Goal: Find specific page/section: Find specific page/section

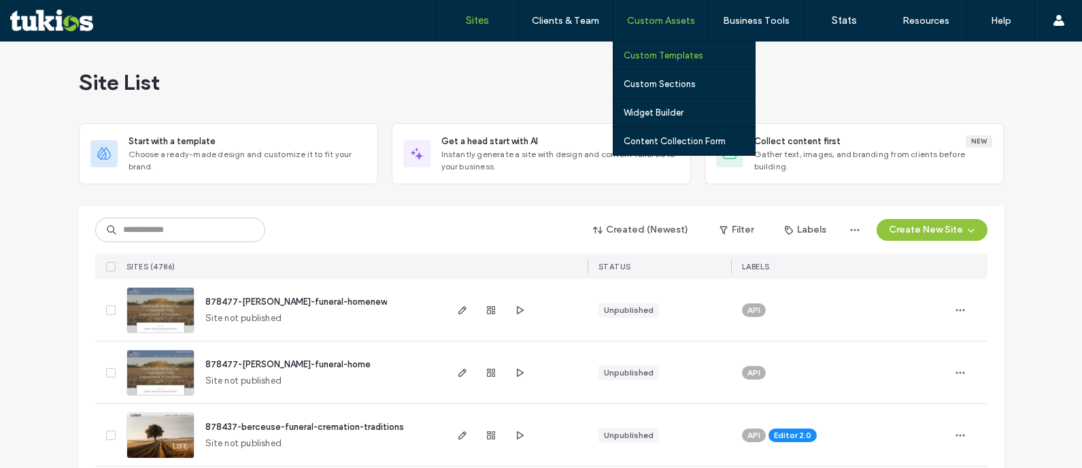
click at [669, 54] on label "Custom Templates" at bounding box center [663, 55] width 80 height 10
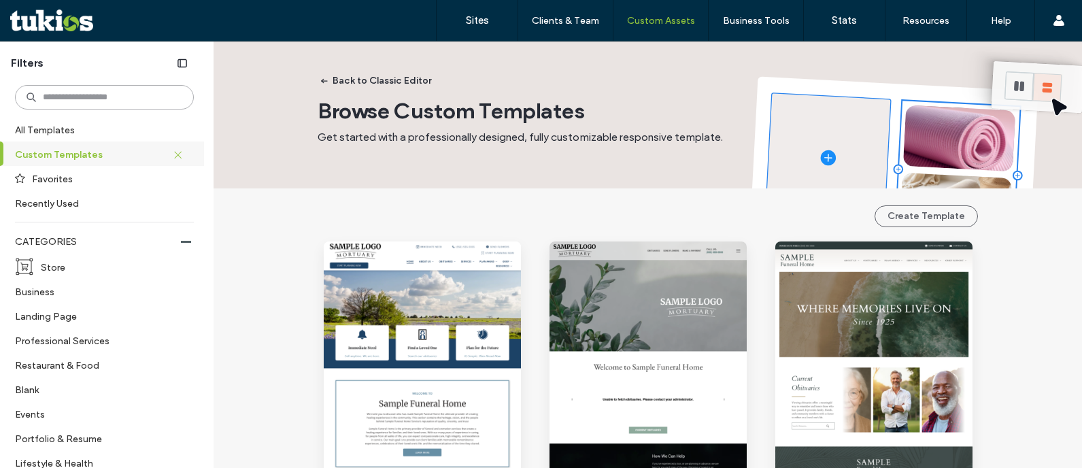
click at [86, 96] on input at bounding box center [104, 97] width 179 height 24
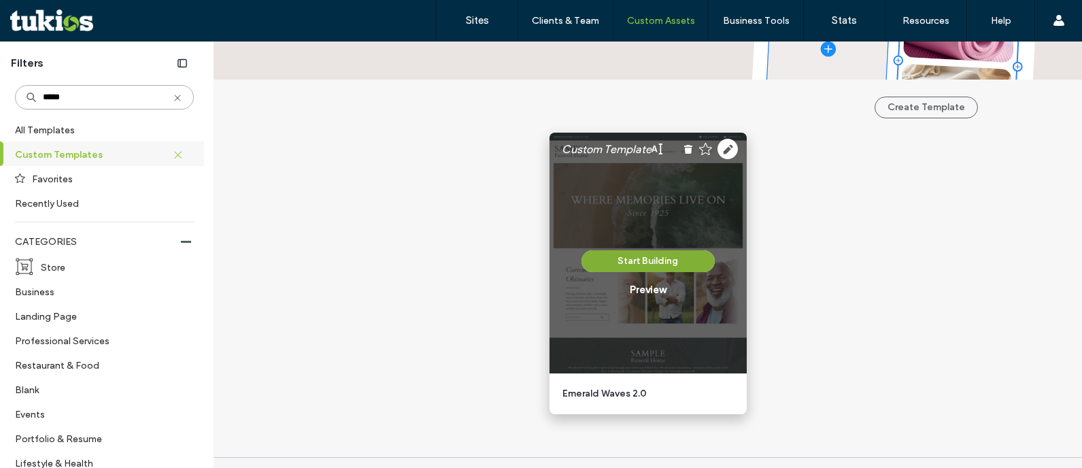
scroll to position [138, 0]
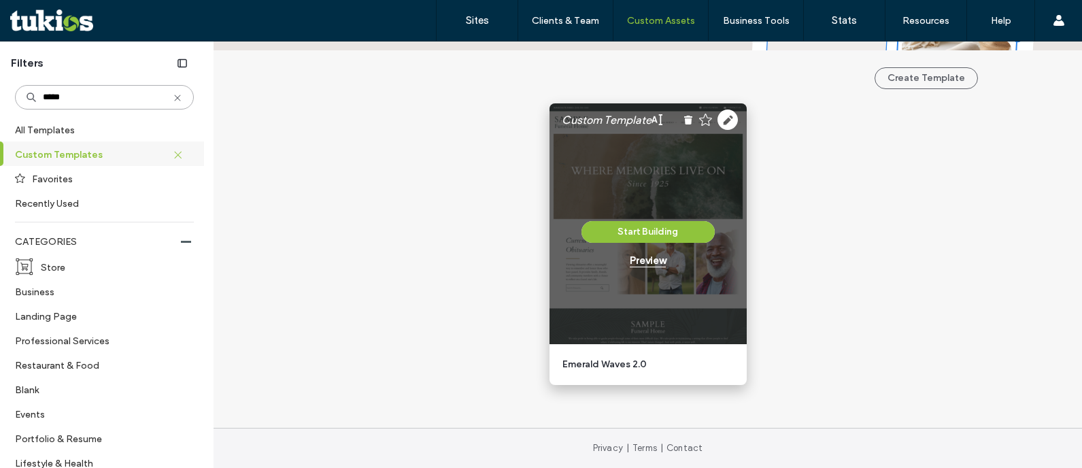
type input "*****"
click at [655, 262] on div "Preview" at bounding box center [648, 260] width 36 height 12
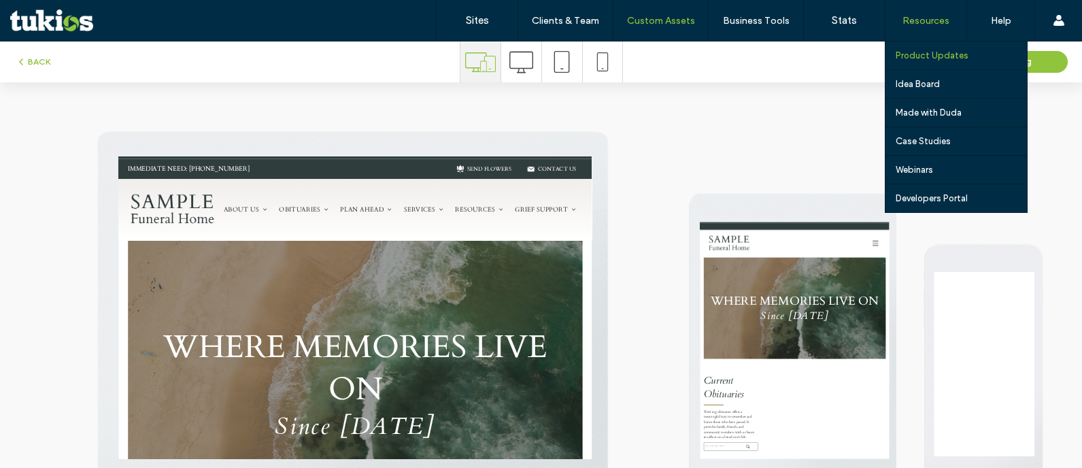
scroll to position [0, 0]
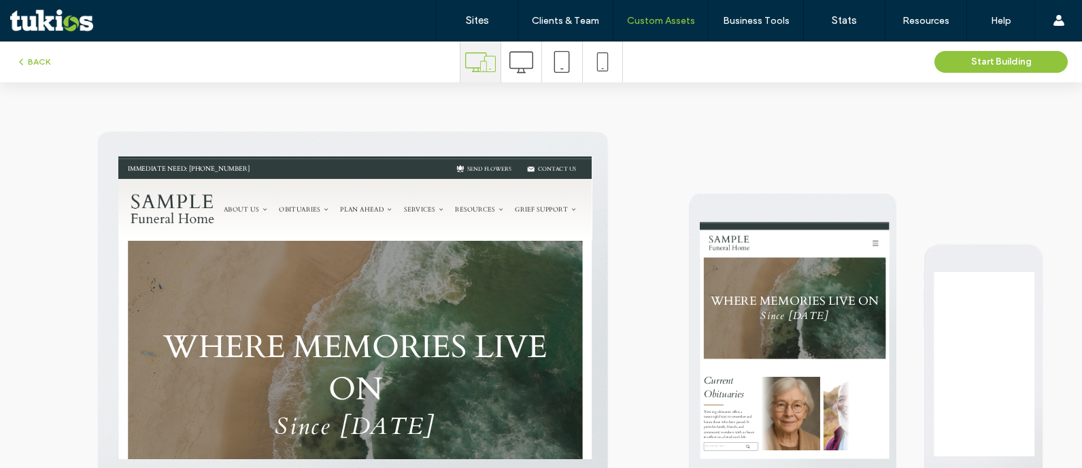
click at [530, 56] on div at bounding box center [521, 61] width 40 height 41
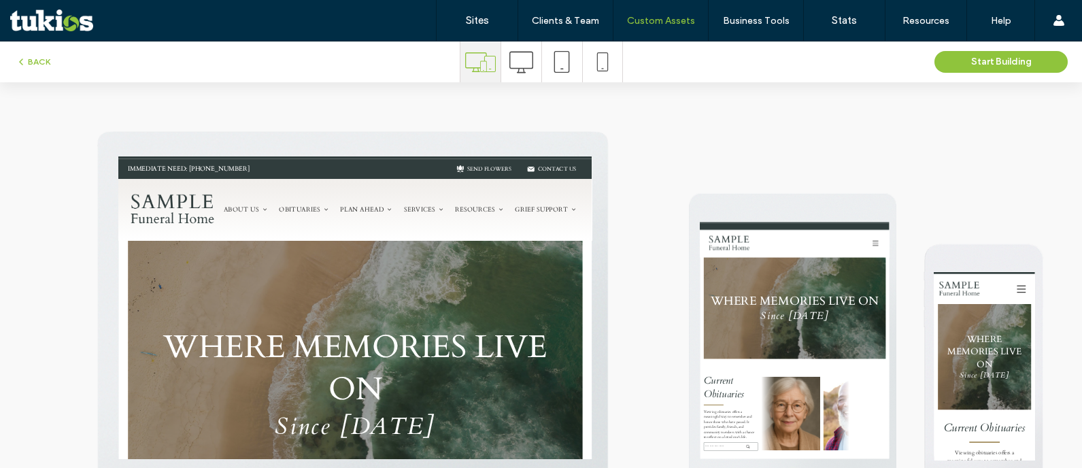
click at [520, 58] on icon at bounding box center [521, 62] width 24 height 24
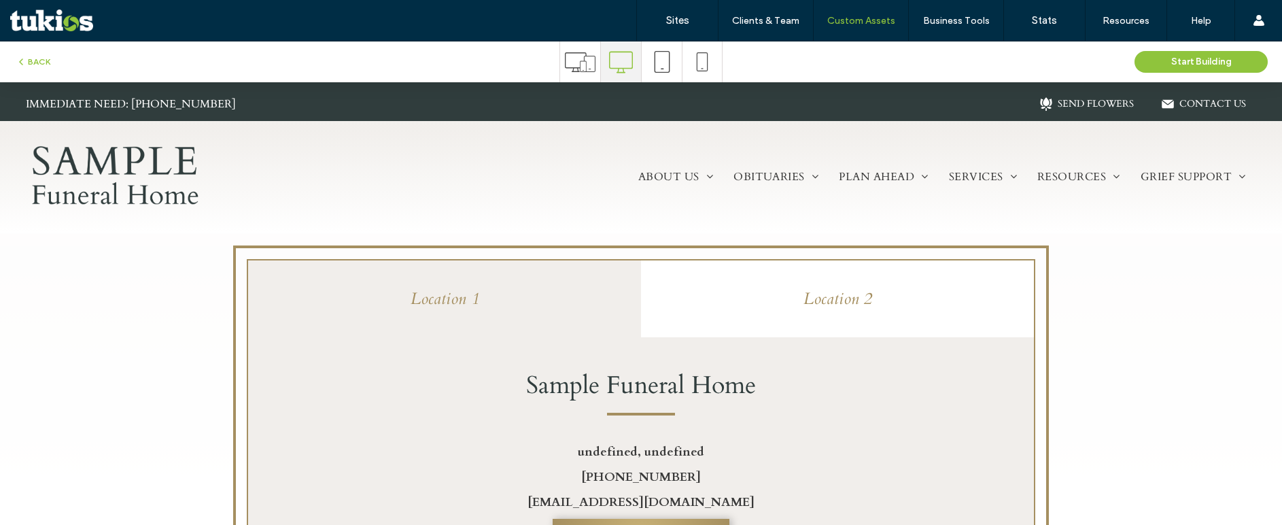
scroll to position [3535, 0]
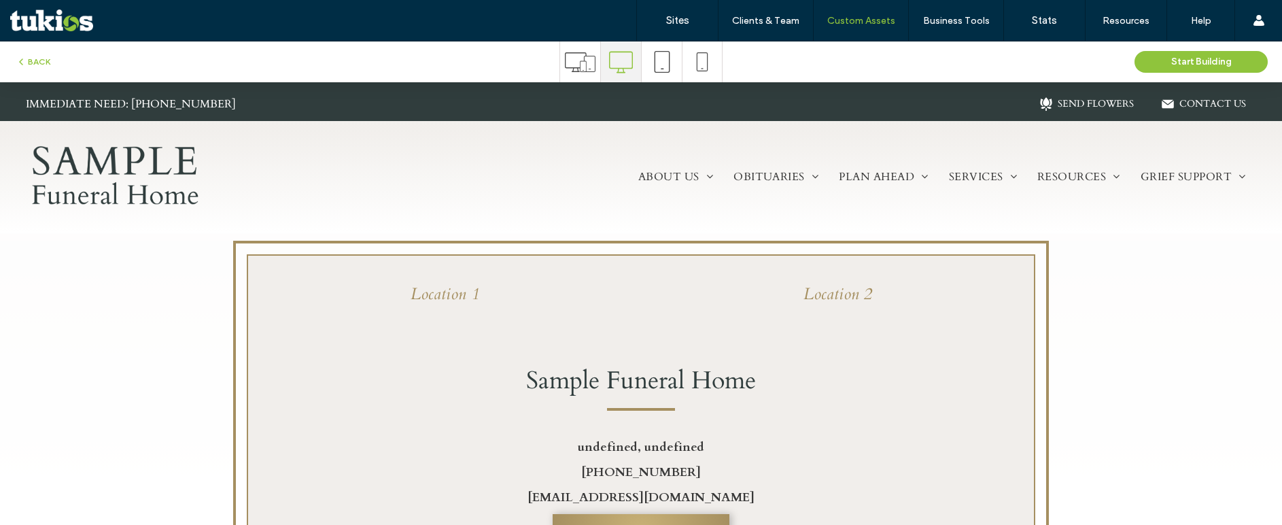
click at [913, 291] on h5 "Location 2" at bounding box center [837, 294] width 377 height 22
click at [538, 284] on h5 "Location 1" at bounding box center [444, 294] width 377 height 22
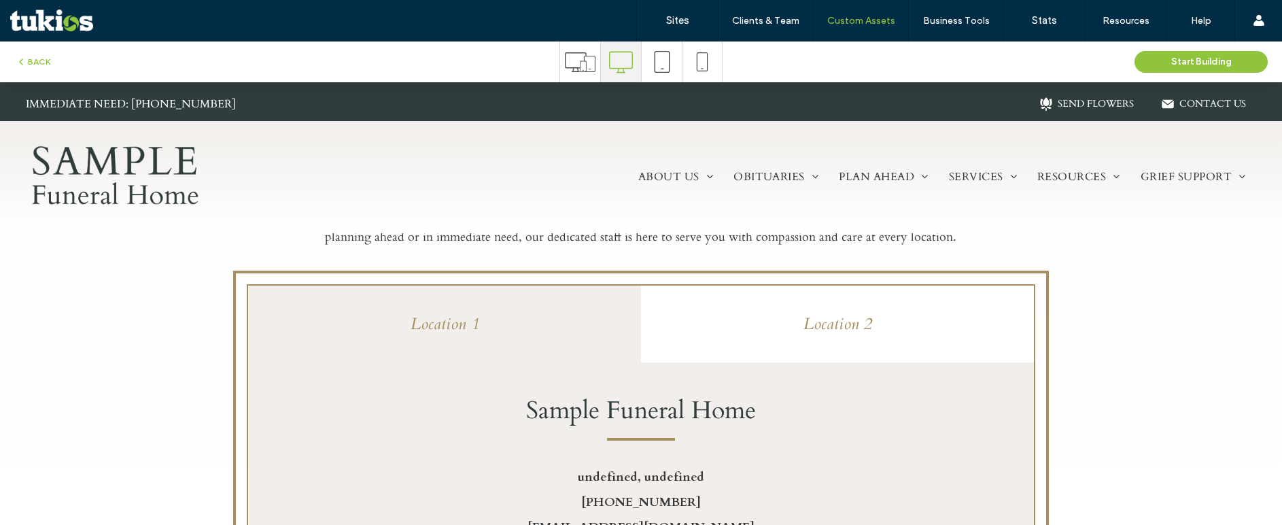
scroll to position [3401, 0]
